Goal: Information Seeking & Learning: Learn about a topic

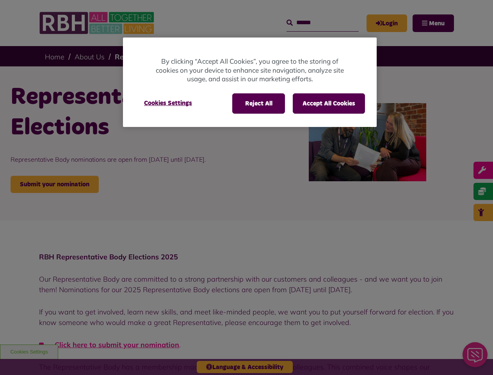
click at [246, 187] on div at bounding box center [246, 187] width 493 height 375
click at [258, 103] on button "Reject All" at bounding box center [258, 103] width 53 height 20
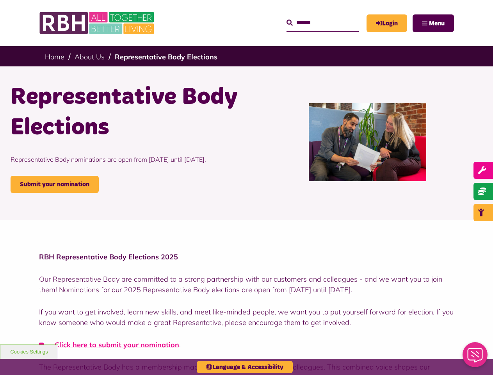
click at [329, 103] on button "Accept All Cookies" at bounding box center [329, 103] width 72 height 20
click at [168, 103] on h1 "Representative Body Elections" at bounding box center [126, 112] width 230 height 61
